Goal: Task Accomplishment & Management: Manage account settings

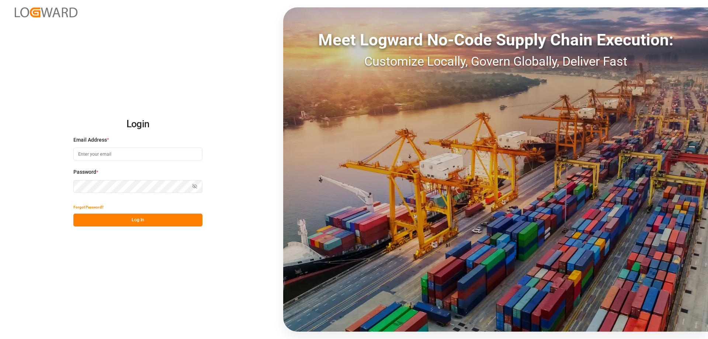
click at [137, 154] on input at bounding box center [137, 153] width 129 height 13
type input "[PERSON_NAME][EMAIL_ADDRESS][PERSON_NAME][DOMAIN_NAME]"
click at [144, 218] on button "Log In" at bounding box center [137, 219] width 129 height 13
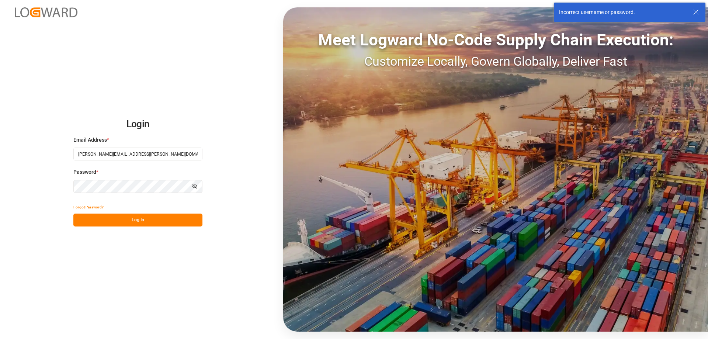
click at [0, 192] on html "Login Email Address * [PERSON_NAME][EMAIL_ADDRESS][PERSON_NAME][DOMAIN_NAME] Pa…" at bounding box center [354, 169] width 708 height 339
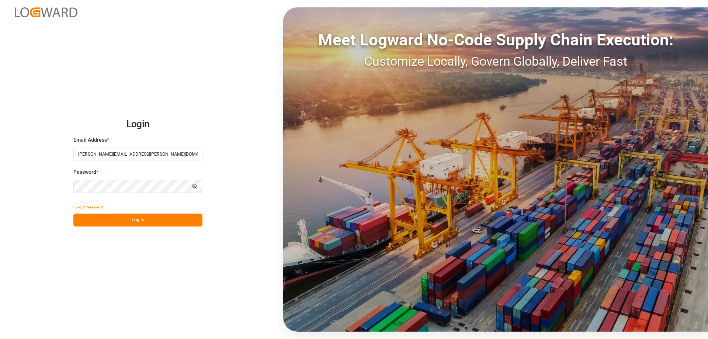
click at [12, 198] on div "Login Email Address * [PERSON_NAME][EMAIL_ADDRESS][PERSON_NAME][DOMAIN_NAME] Pa…" at bounding box center [354, 169] width 708 height 339
click at [86, 208] on button "Forgot Password?" at bounding box center [88, 207] width 30 height 13
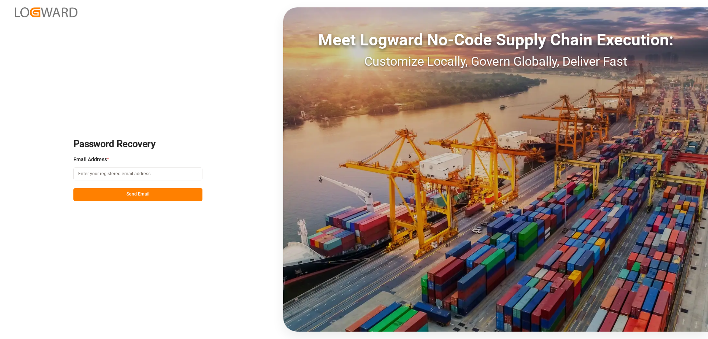
click at [99, 172] on input at bounding box center [137, 173] width 129 height 13
type input "[PERSON_NAME][EMAIL_ADDRESS][PERSON_NAME][DOMAIN_NAME]"
click at [147, 195] on button "Send Email" at bounding box center [137, 194] width 129 height 13
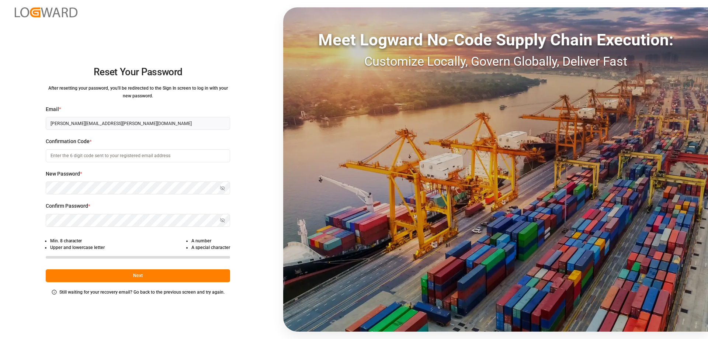
click at [90, 156] on input at bounding box center [138, 155] width 184 height 13
paste input "774429"
type input "774429"
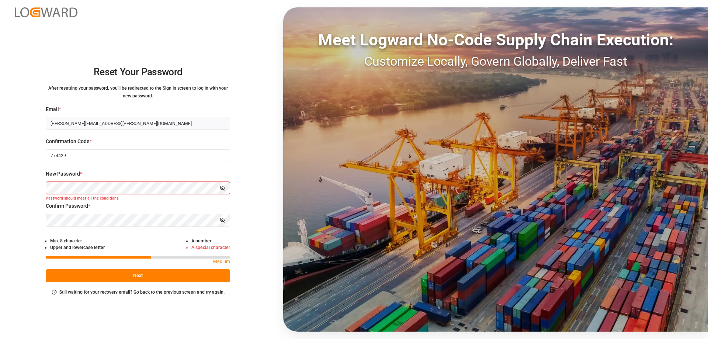
click at [0, 189] on html "Reset Your Password After resetting your password, you'll be redirected to the …" at bounding box center [354, 169] width 708 height 339
click at [0, 225] on html "Reset Your Password After resetting your password, you'll be redirected to the …" at bounding box center [354, 169] width 708 height 339
click at [194, 275] on button "Next" at bounding box center [138, 275] width 184 height 13
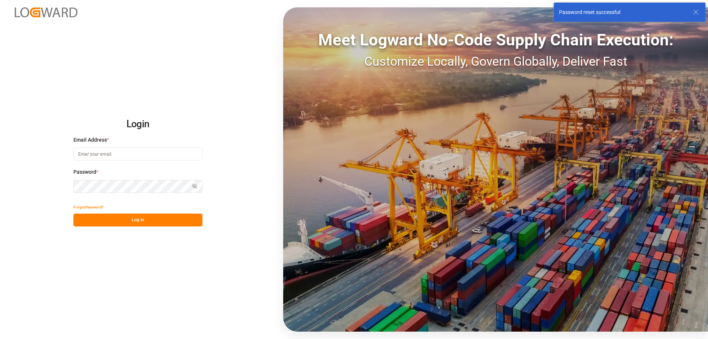
click at [136, 153] on input at bounding box center [137, 153] width 129 height 13
type input "[PERSON_NAME][EMAIL_ADDRESS][PERSON_NAME][DOMAIN_NAME]"
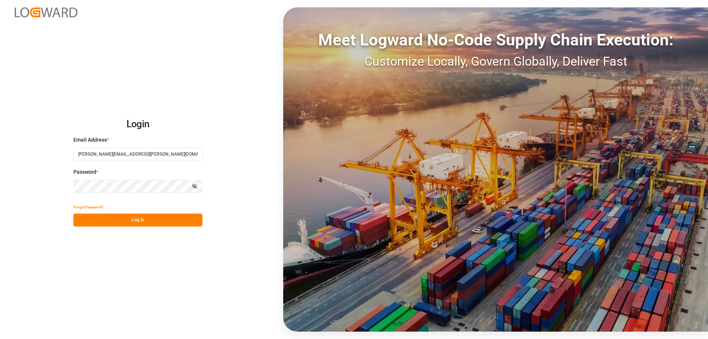
click at [149, 220] on button "Log In" at bounding box center [137, 219] width 129 height 13
